Goal: Download file/media

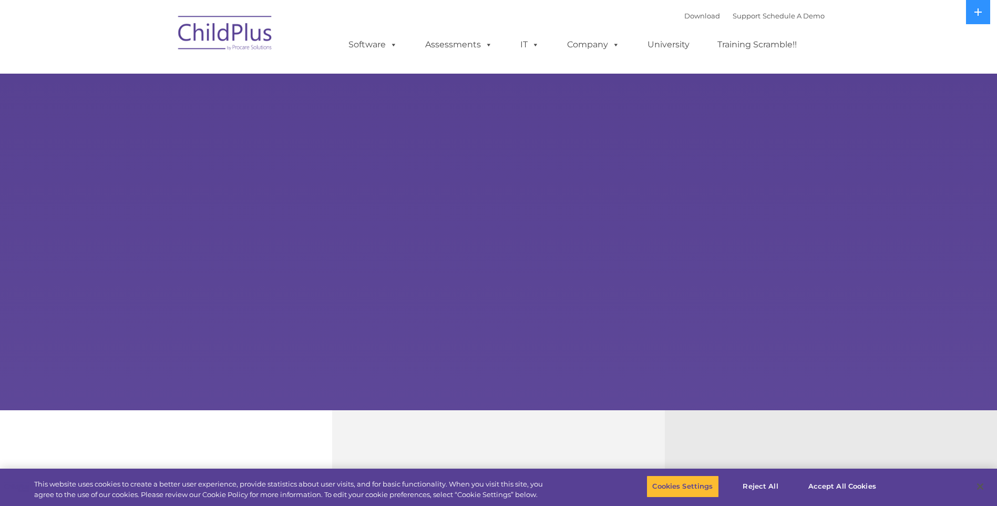
select select "MEDIUM"
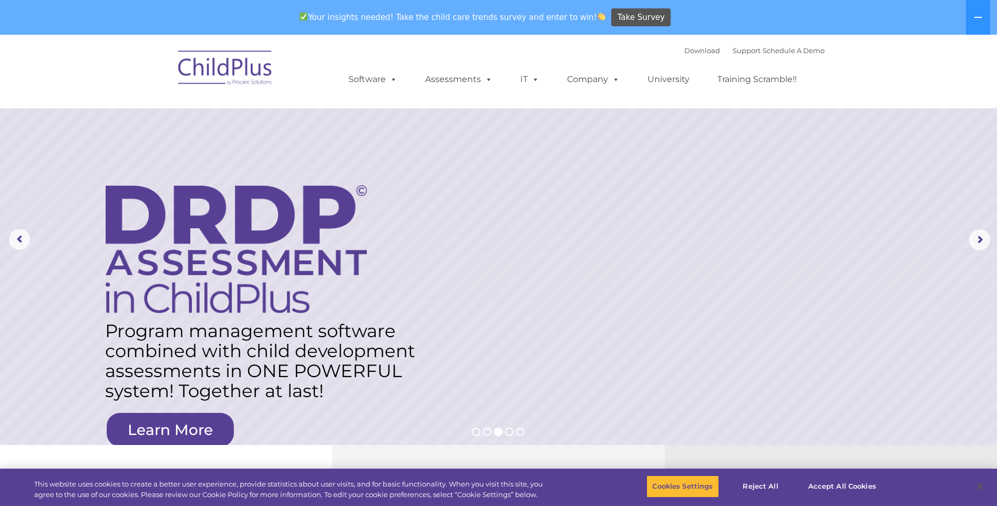
click at [261, 67] on img at bounding box center [225, 69] width 105 height 53
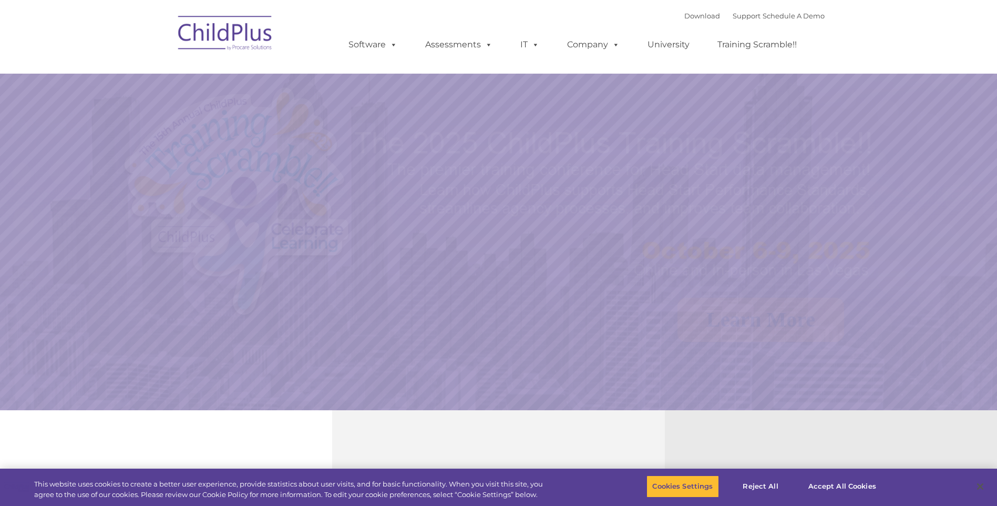
select select "MEDIUM"
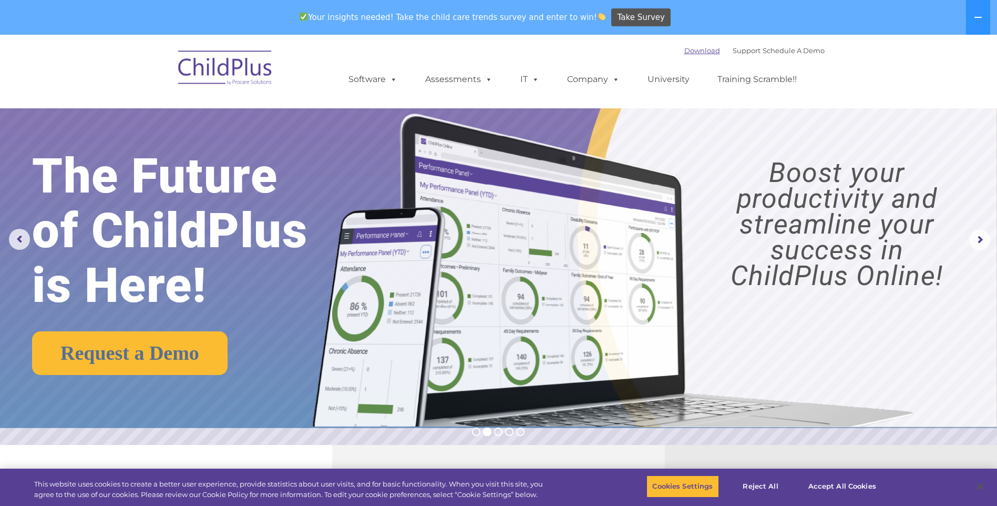
click at [695, 51] on link "Download" at bounding box center [703, 50] width 36 height 8
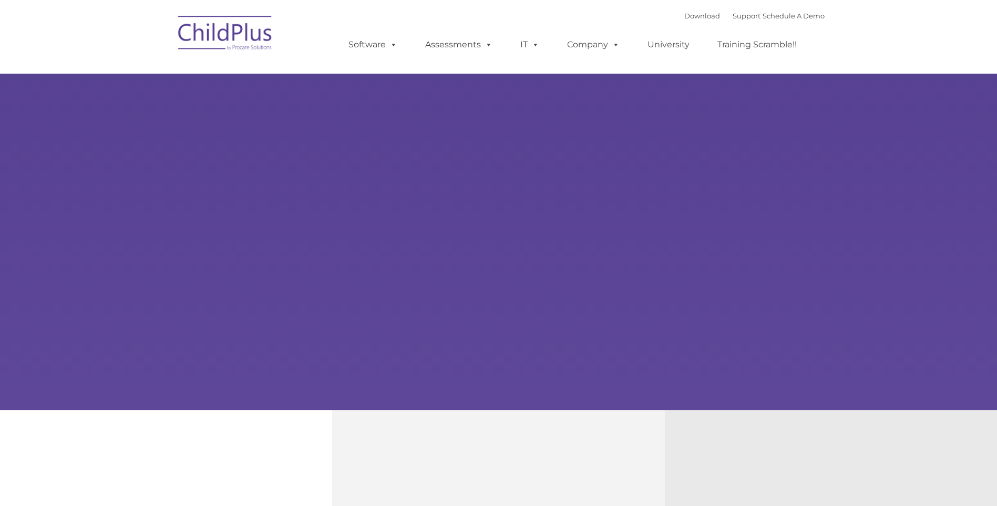
type input ""
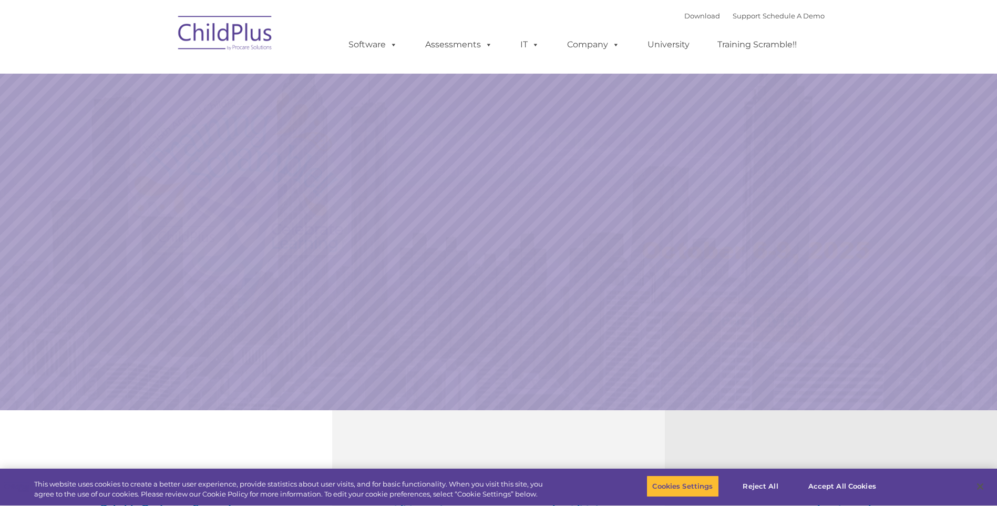
select select "MEDIUM"
